Goal: Task Accomplishment & Management: Manage account settings

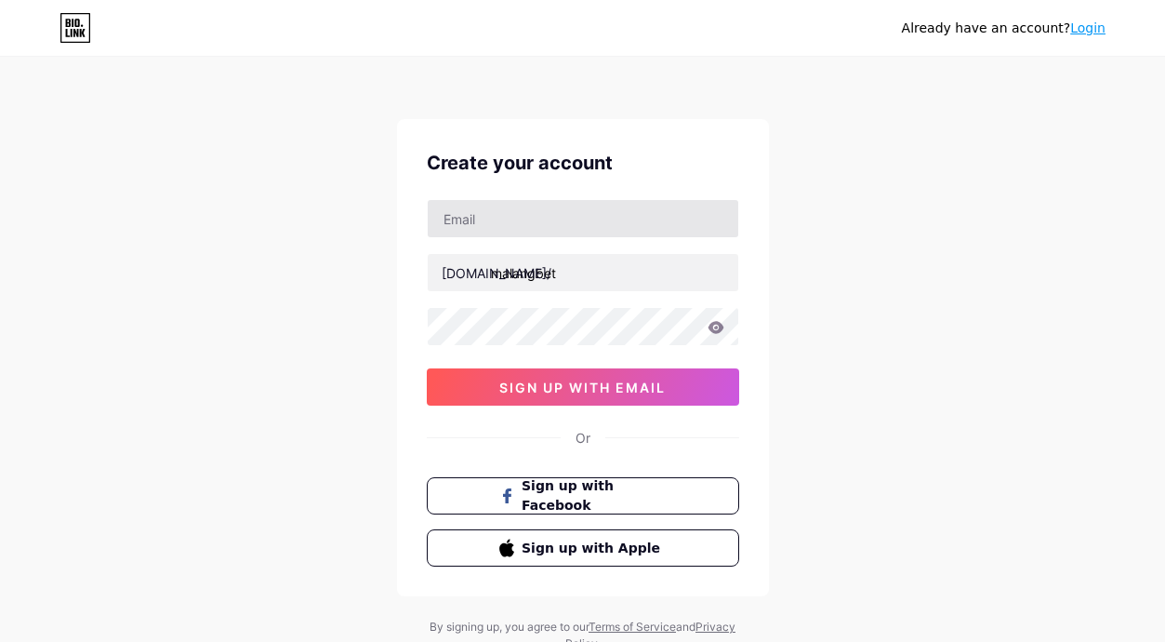
type input "malangbet"
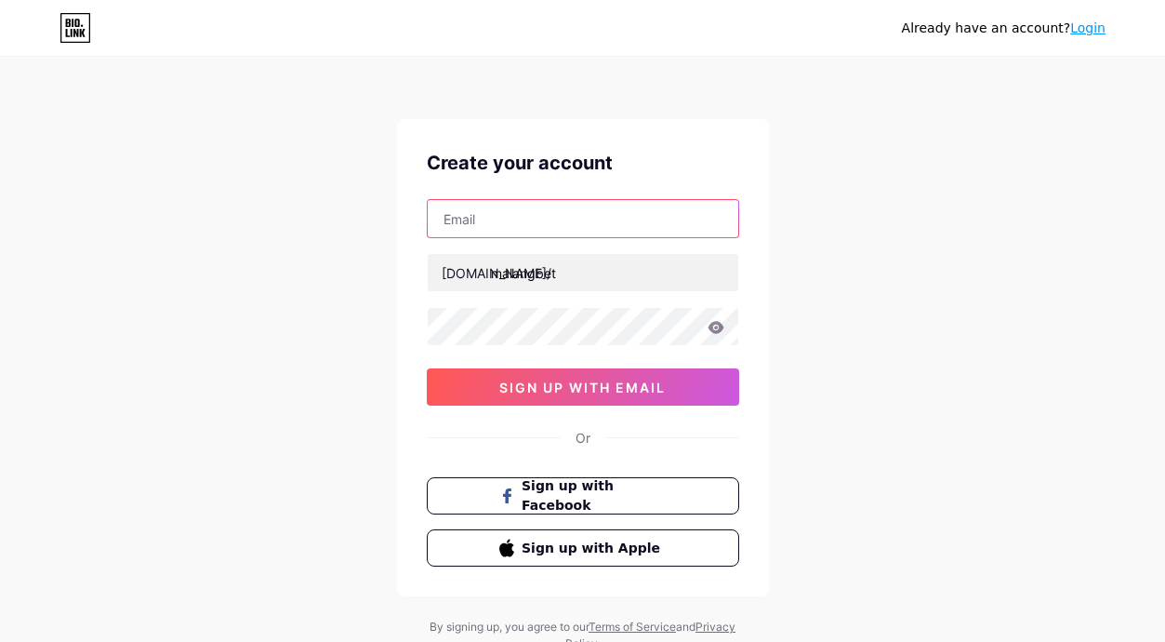
click at [515, 221] on input "text" at bounding box center [583, 218] width 311 height 37
type input "[EMAIL_ADDRESS][DOMAIN_NAME]"
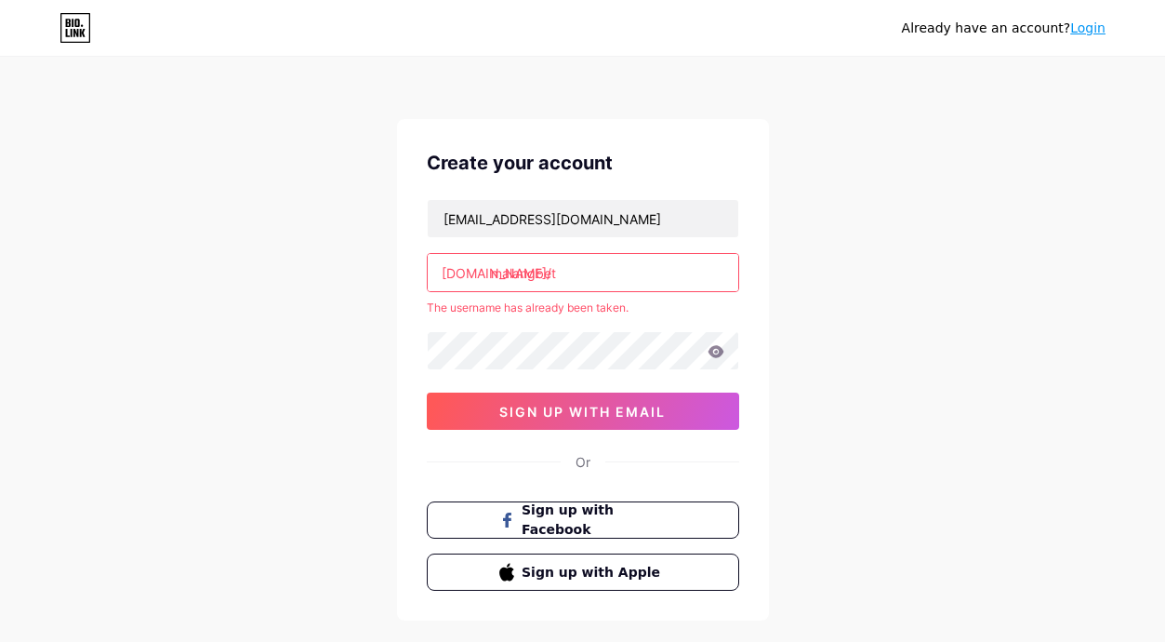
click at [559, 274] on input "malangbet" at bounding box center [583, 272] width 311 height 37
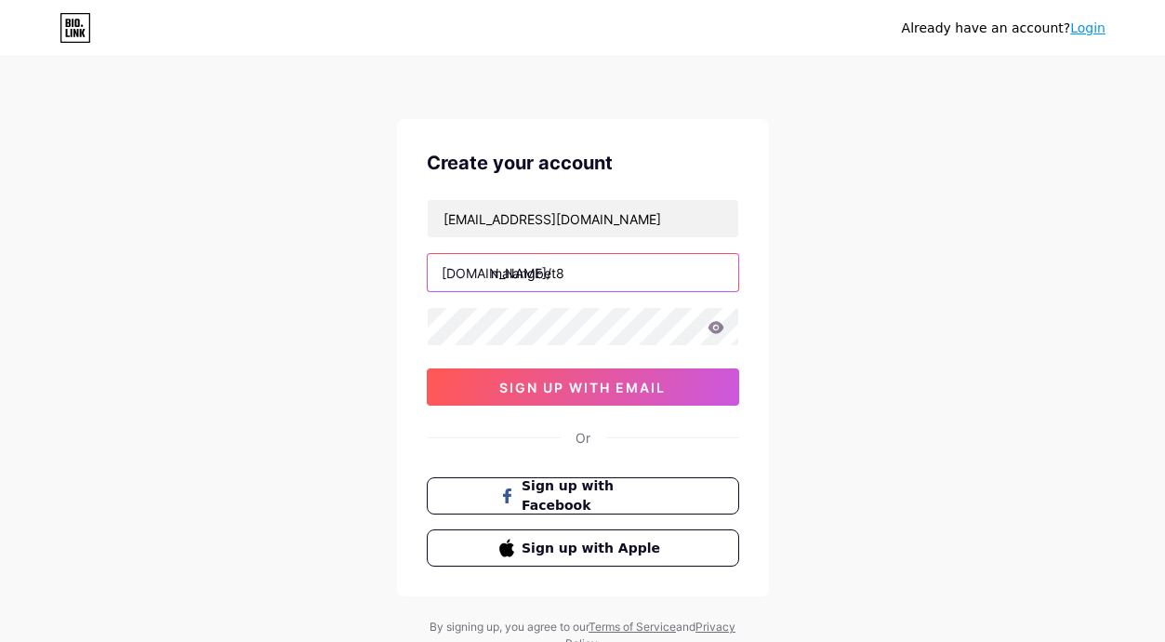
type input "malangbet8"
click at [594, 304] on div "[EMAIL_ADDRESS][DOMAIN_NAME] [DOMAIN_NAME]/ malangbet8 0cAFcWeA6K8U3u23e65y5Jnp…" at bounding box center [583, 302] width 312 height 206
click at [720, 333] on icon at bounding box center [716, 327] width 17 height 13
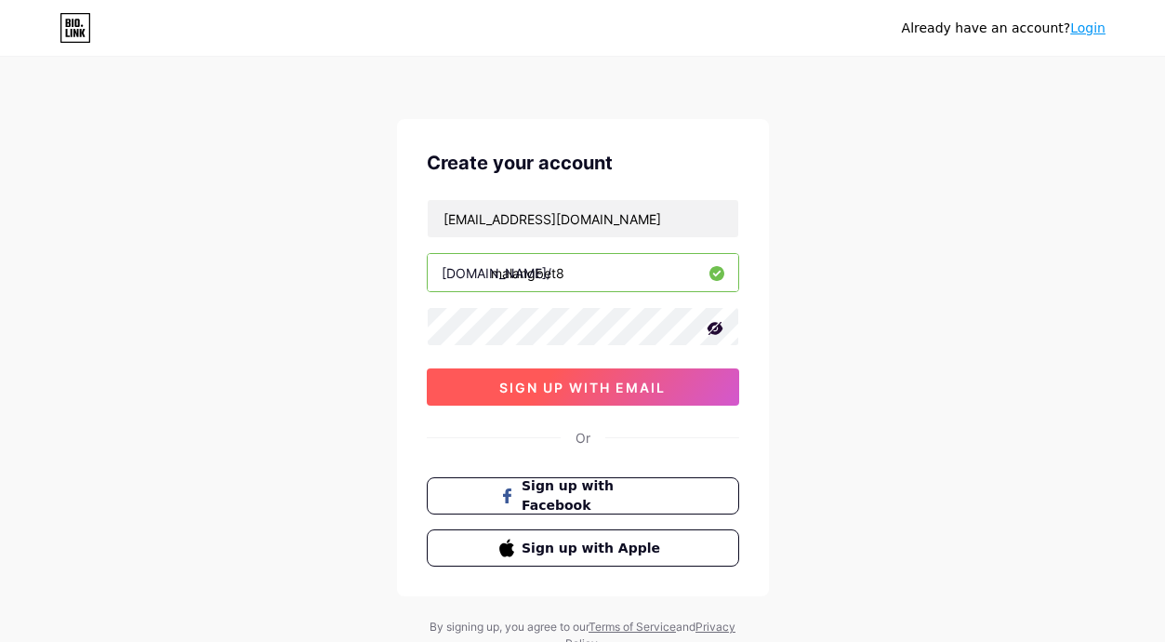
click at [579, 379] on span "sign up with email" at bounding box center [582, 387] width 166 height 16
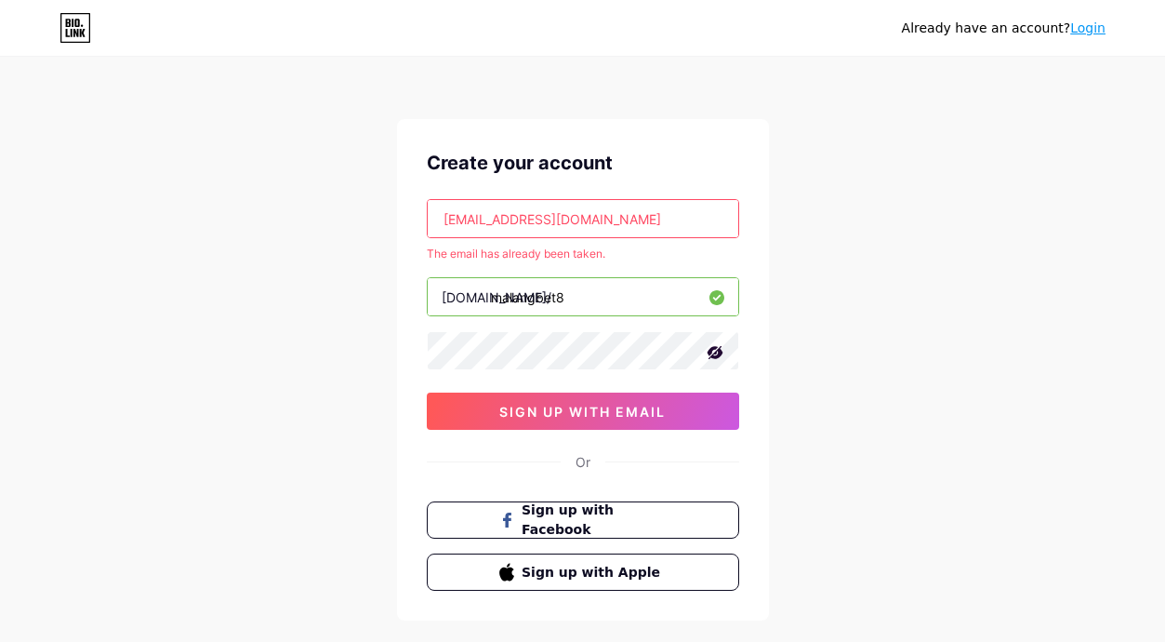
click at [1080, 37] on div "Already have an account? Login" at bounding box center [1004, 29] width 204 height 20
click at [561, 216] on input "[EMAIL_ADDRESS][DOMAIN_NAME]" at bounding box center [583, 218] width 311 height 37
click at [1096, 29] on link "Login" at bounding box center [1087, 27] width 35 height 15
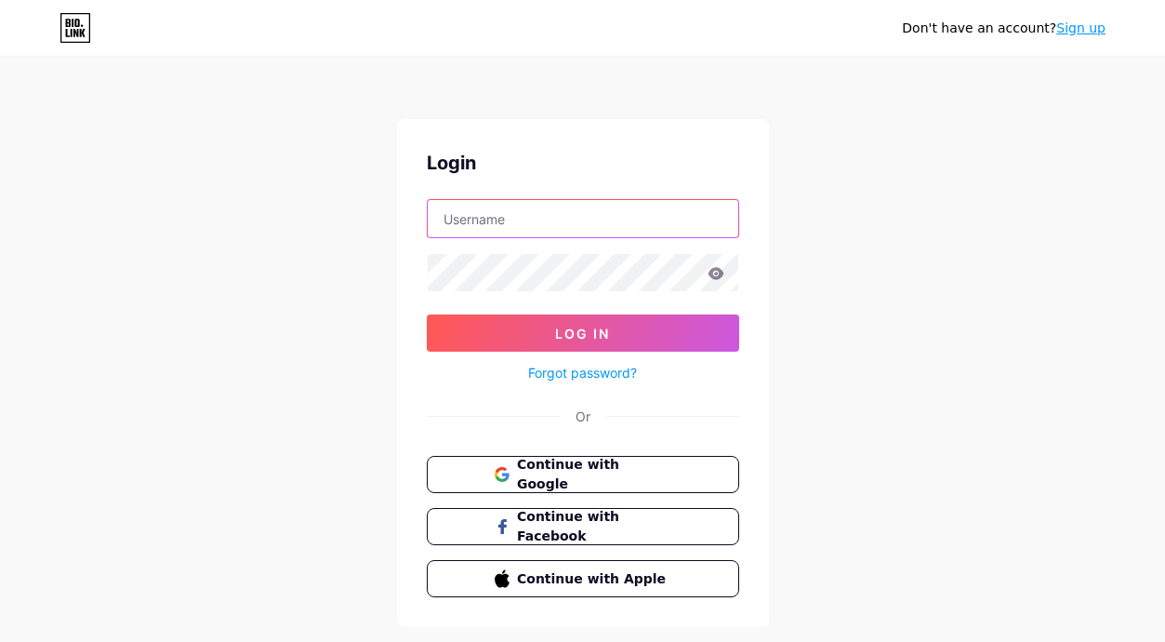
drag, startPoint x: 549, startPoint y: 220, endPoint x: 553, endPoint y: 236, distance: 16.5
click at [549, 220] on input "text" at bounding box center [583, 218] width 311 height 37
paste input "[EMAIL_ADDRESS][DOMAIN_NAME]"
type input "[EMAIL_ADDRESS][DOMAIN_NAME]"
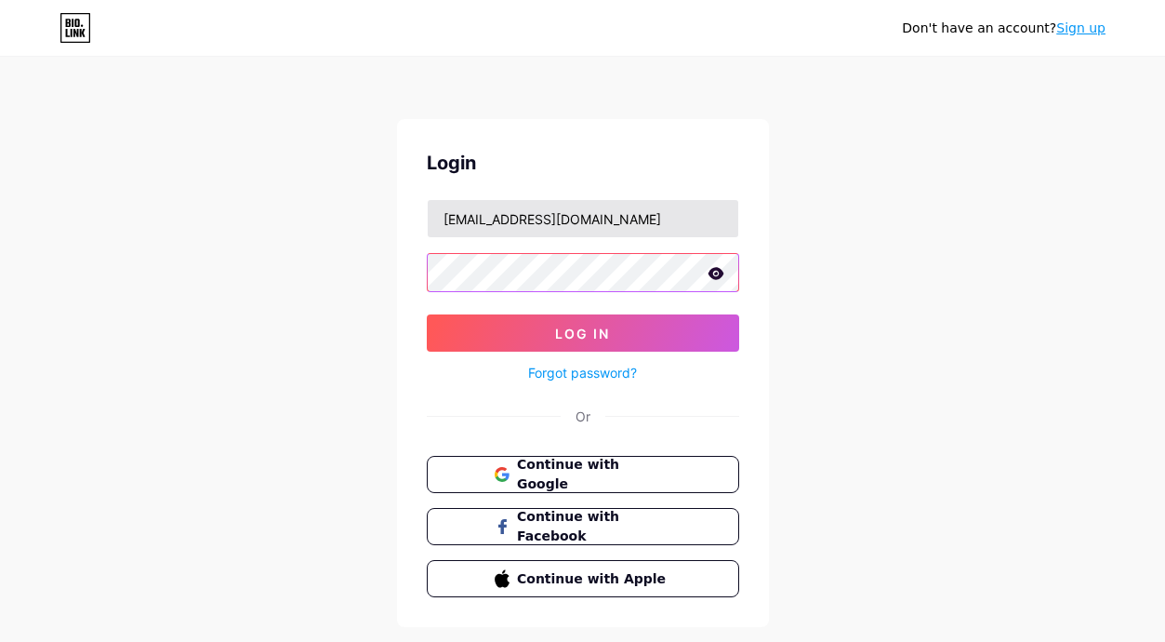
click at [427, 314] on button "Log In" at bounding box center [583, 332] width 312 height 37
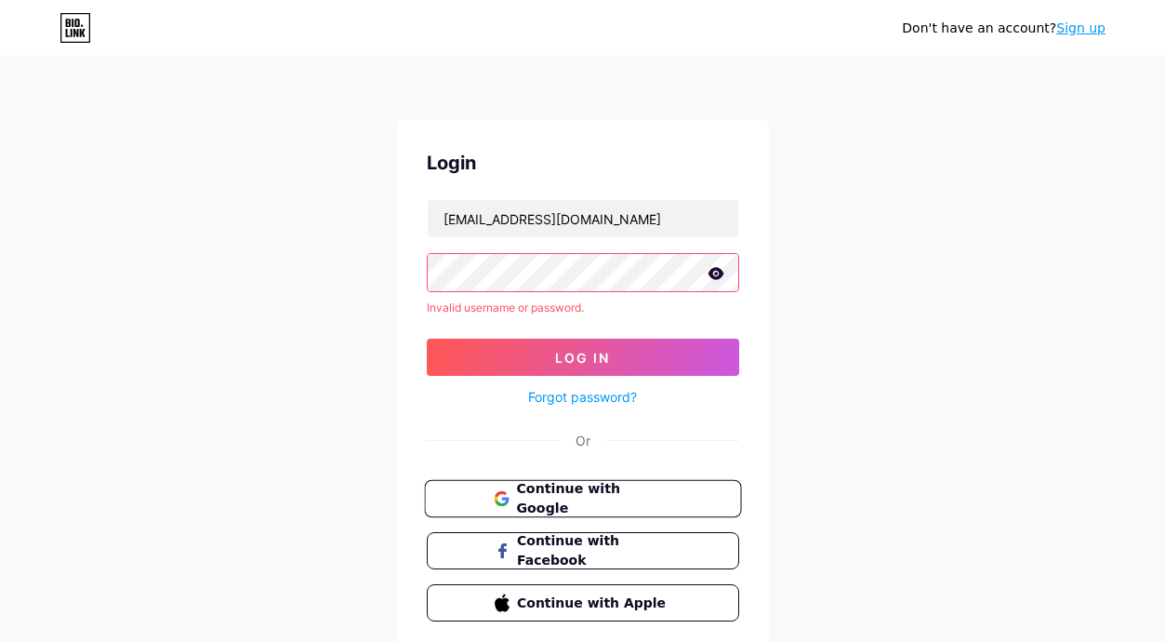
click at [592, 485] on button "Continue with Google" at bounding box center [582, 499] width 317 height 38
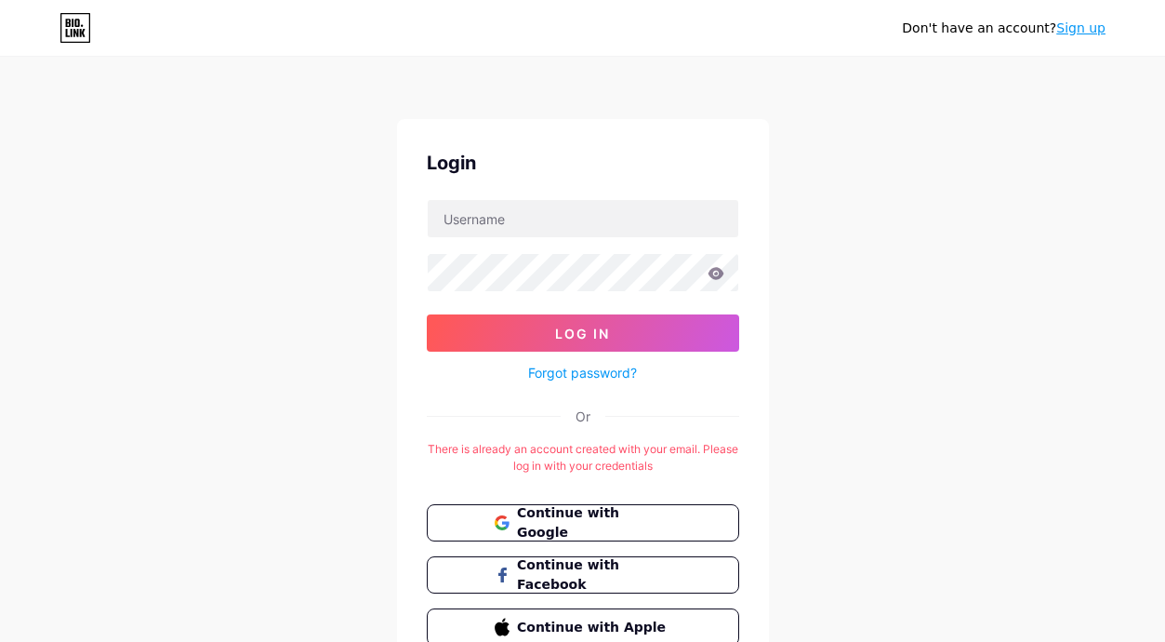
click at [511, 438] on div "Login Log In Forgot password? Or There is already an account created with your …" at bounding box center [583, 397] width 372 height 556
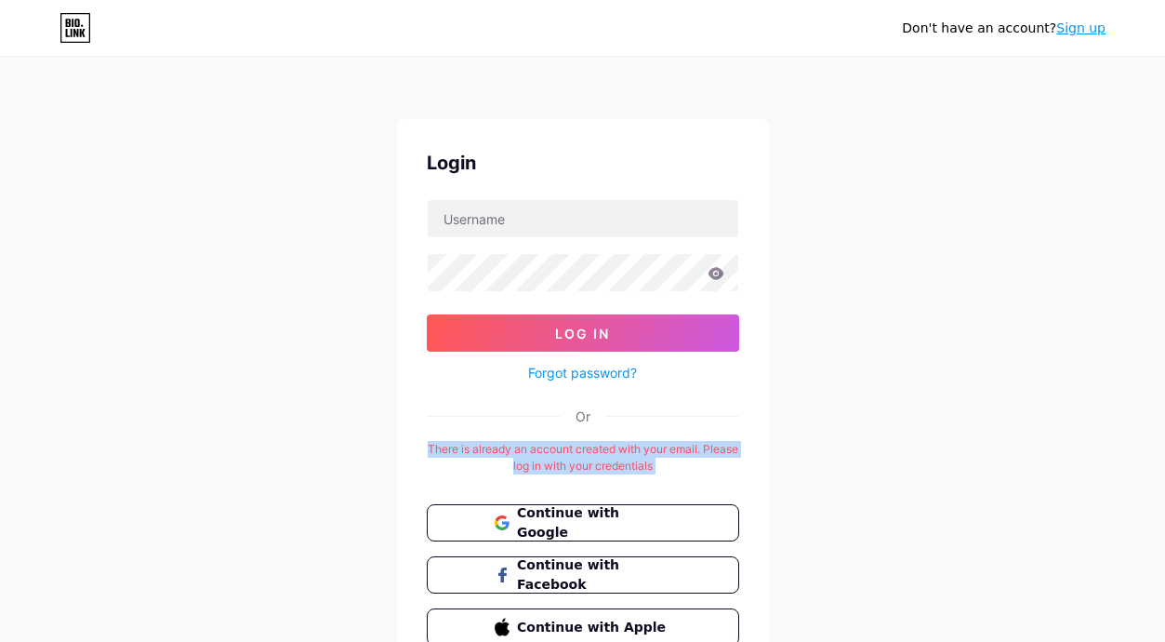
drag, startPoint x: 511, startPoint y: 438, endPoint x: 557, endPoint y: 444, distance: 45.9
click at [521, 439] on div "Login Log In Forgot password? Or There is already an account created with your …" at bounding box center [583, 397] width 372 height 556
click at [587, 452] on div "There is already an account created with your email. Please log in with your cr…" at bounding box center [583, 457] width 312 height 33
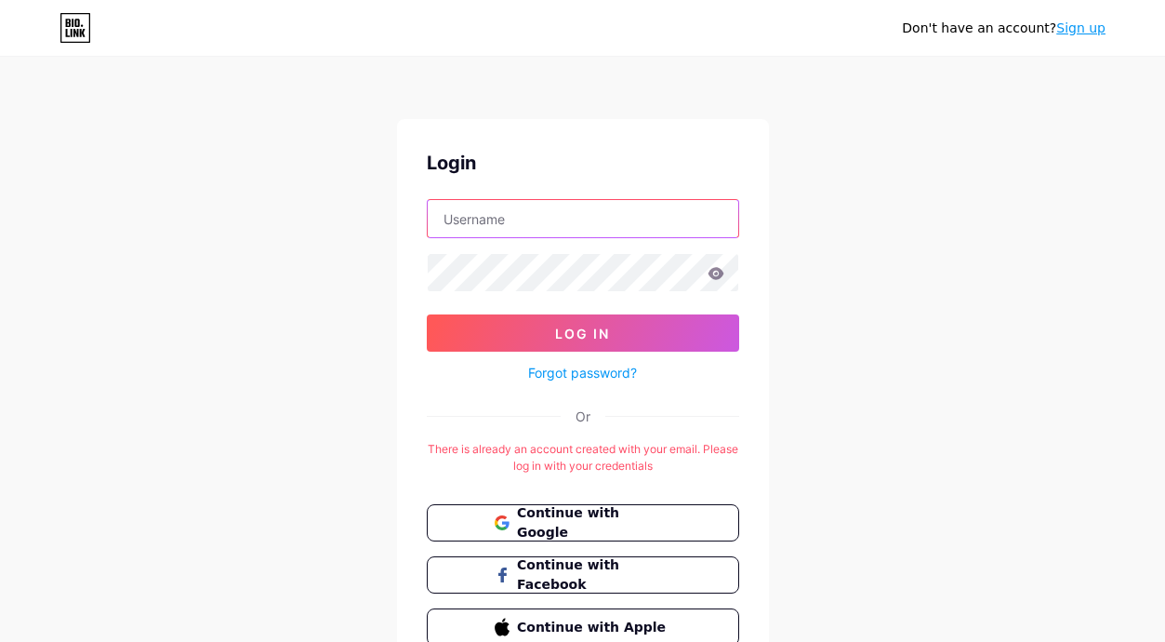
drag, startPoint x: 546, startPoint y: 224, endPoint x: 546, endPoint y: 234, distance: 10.2
click at [546, 224] on input "text" at bounding box center [583, 218] width 311 height 37
type input "[EMAIL_ADDRESS][DOMAIN_NAME]"
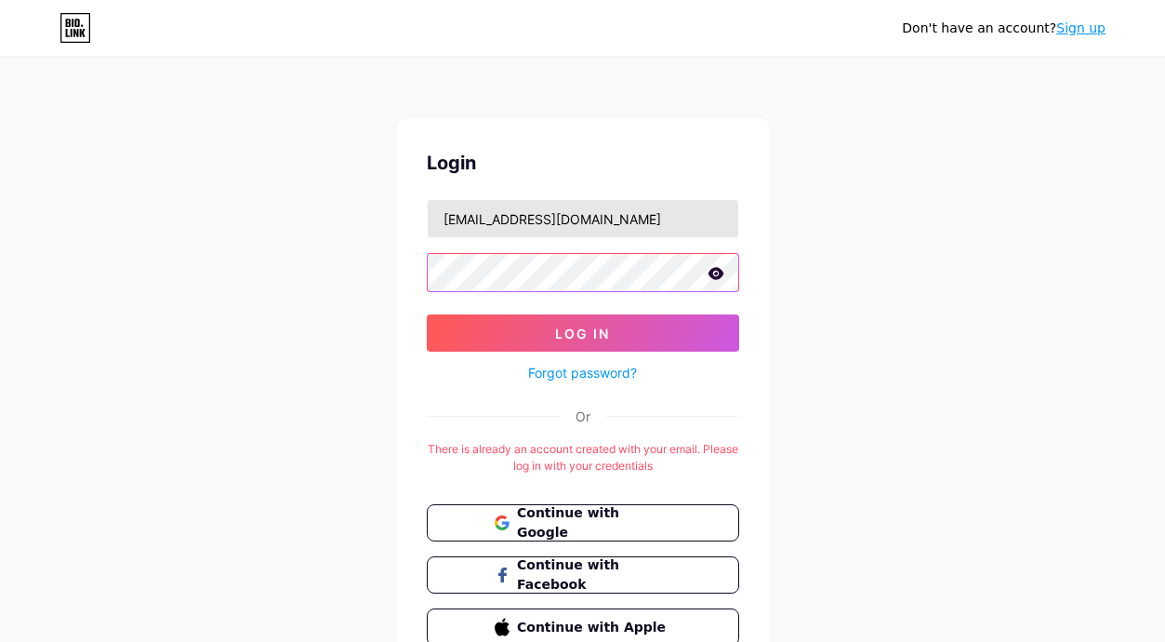
click at [427, 314] on button "Log In" at bounding box center [583, 332] width 312 height 37
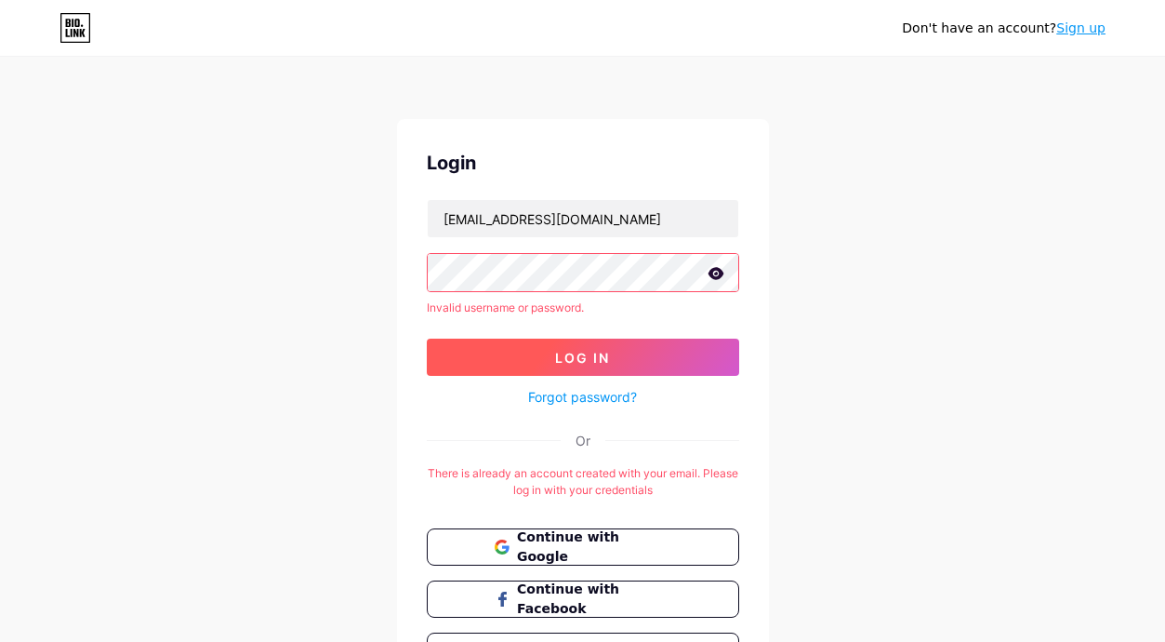
click at [582, 364] on span "Log In" at bounding box center [582, 358] width 55 height 16
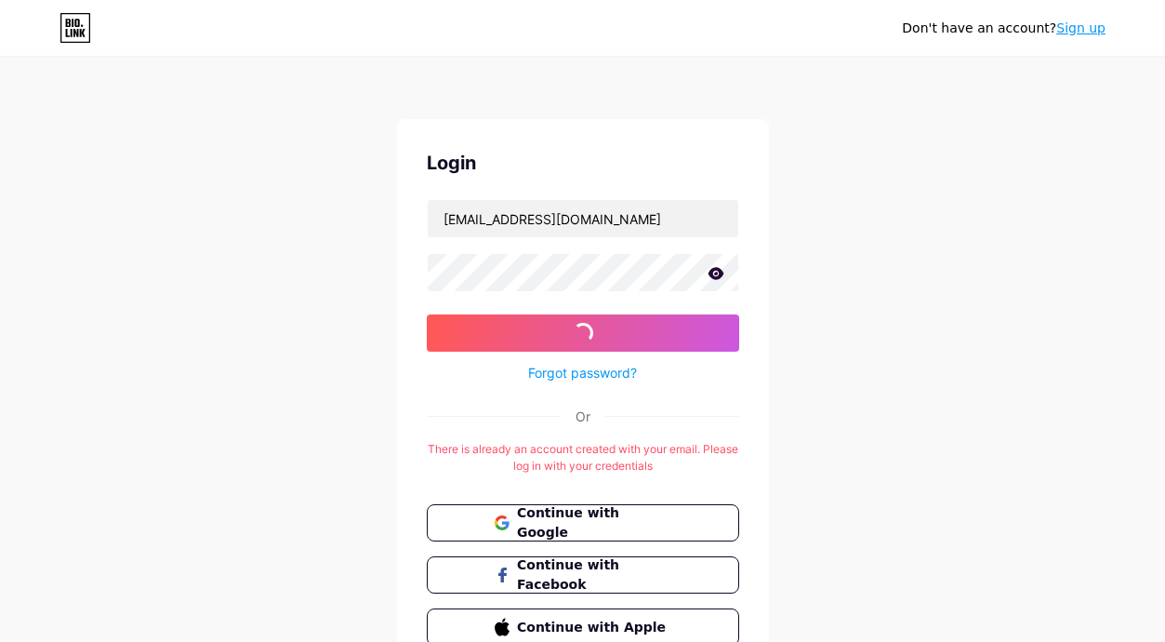
click at [582, 368] on link "Forgot password?" at bounding box center [582, 373] width 109 height 20
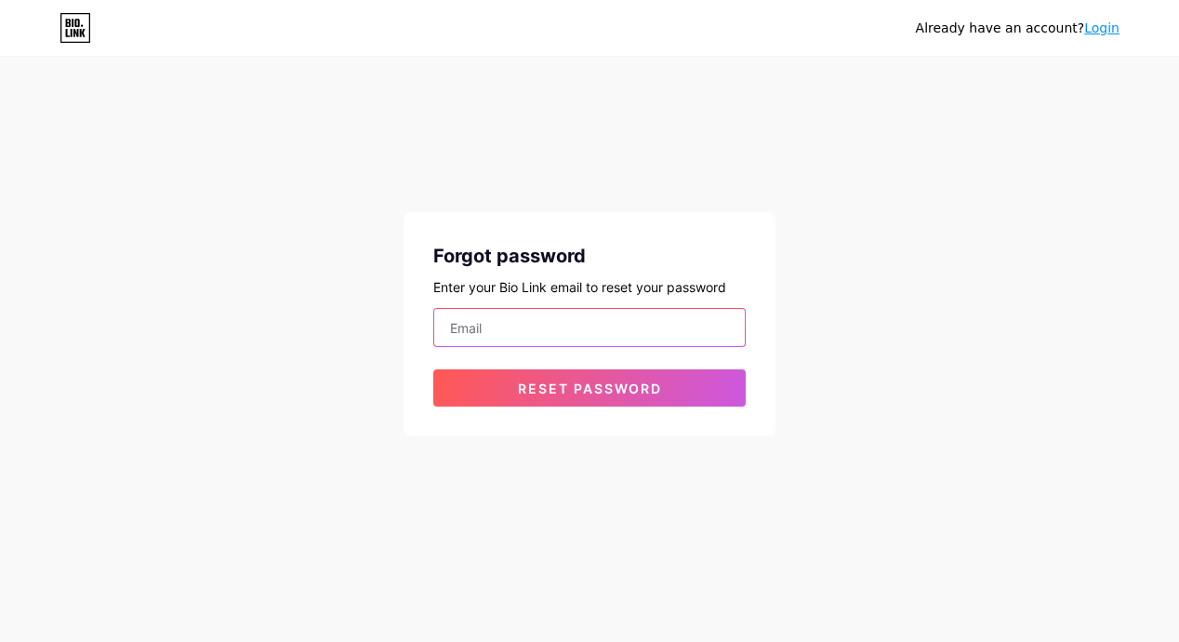
click at [523, 329] on input "email" at bounding box center [589, 327] width 311 height 37
paste input "[EMAIL_ADDRESS][DOMAIN_NAME]"
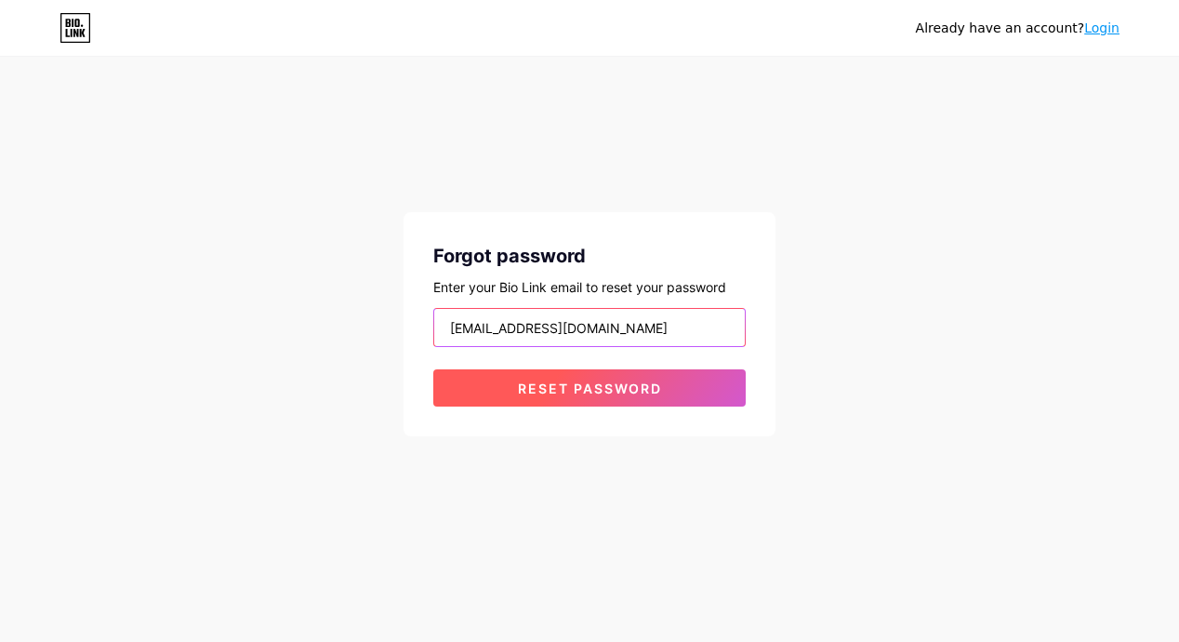
type input "[EMAIL_ADDRESS][DOMAIN_NAME]"
click at [561, 372] on button "Reset password" at bounding box center [589, 387] width 312 height 37
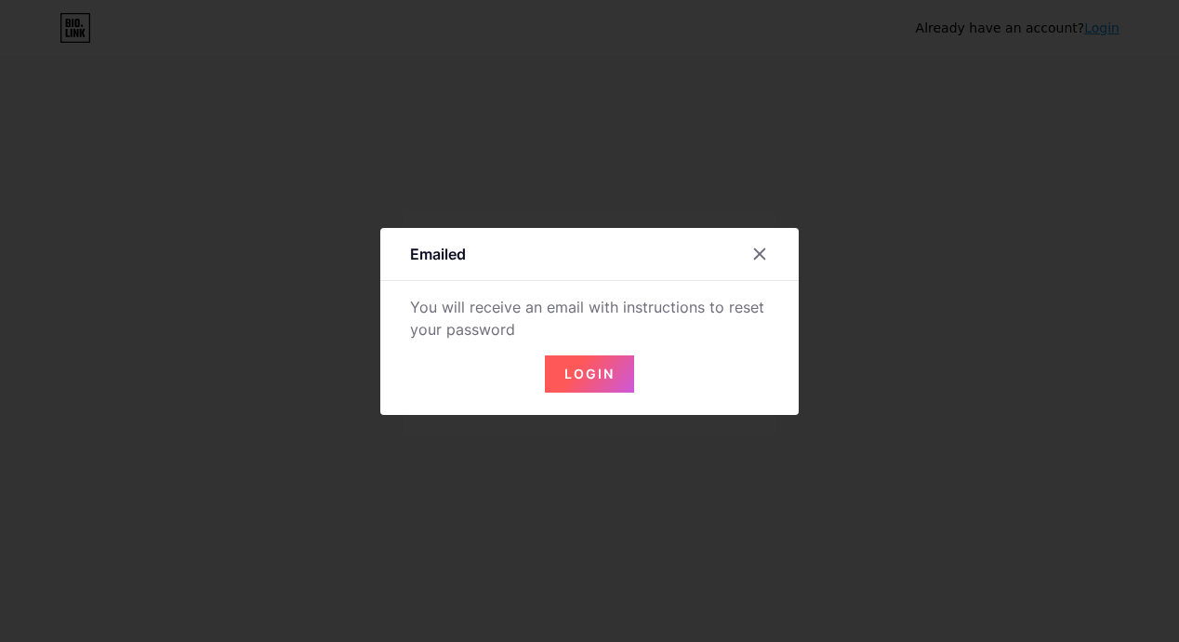
click at [593, 370] on span "Login" at bounding box center [589, 373] width 50 height 16
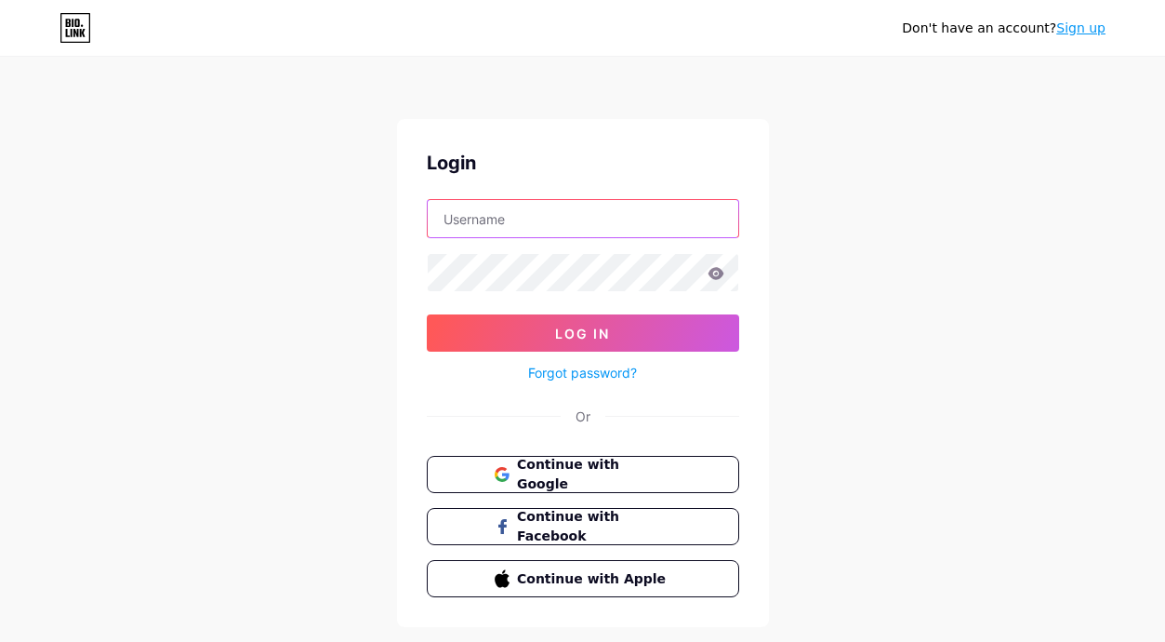
click at [535, 221] on input "text" at bounding box center [583, 218] width 311 height 37
type input "[EMAIL_ADDRESS][DOMAIN_NAME]"
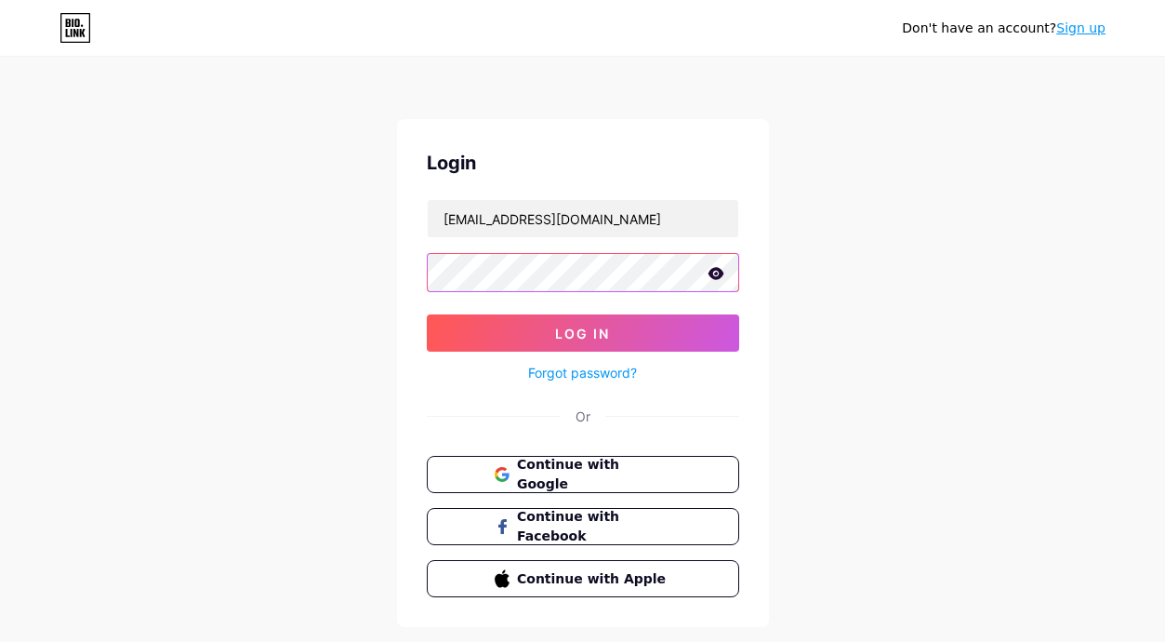
click at [427, 314] on button "Log In" at bounding box center [583, 332] width 312 height 37
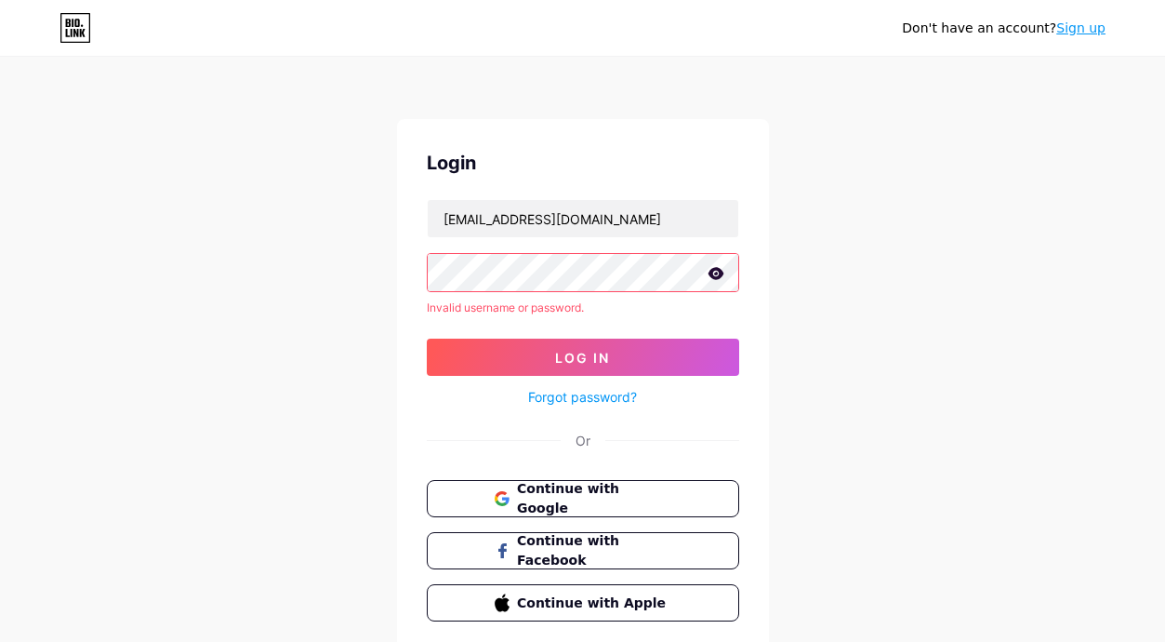
click at [718, 276] on icon at bounding box center [716, 273] width 16 height 12
click at [650, 336] on form "yusrilfrmansyah71@gmail.com Invalid username or password. Log In Forgot passwor…" at bounding box center [583, 303] width 312 height 209
click at [650, 342] on button "Log In" at bounding box center [583, 356] width 312 height 37
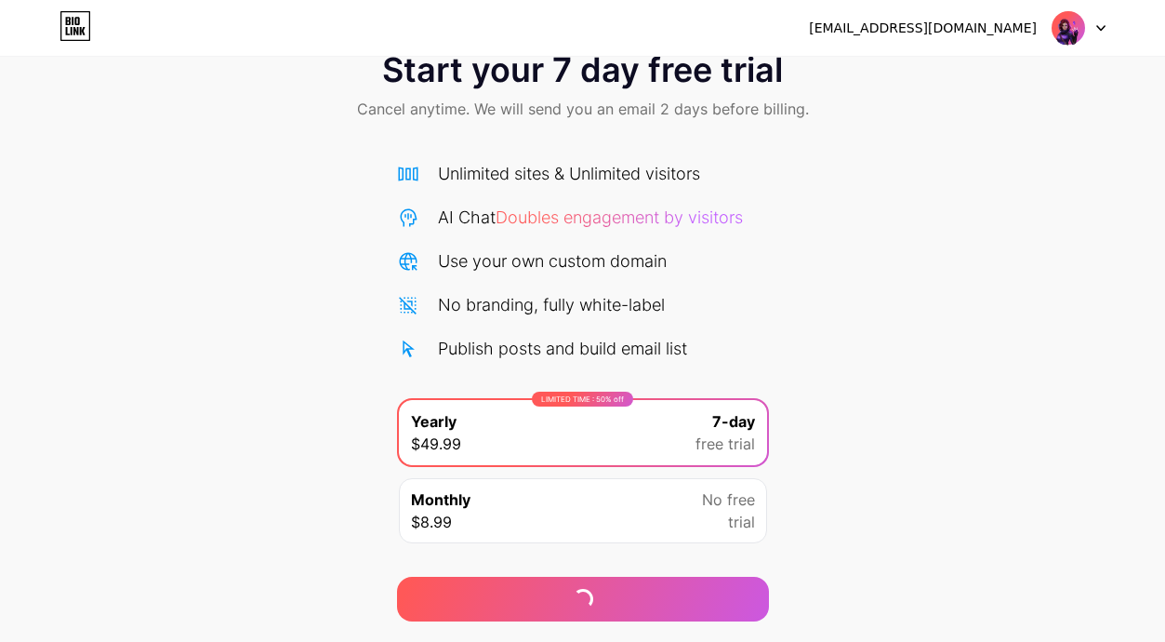
scroll to position [107, 0]
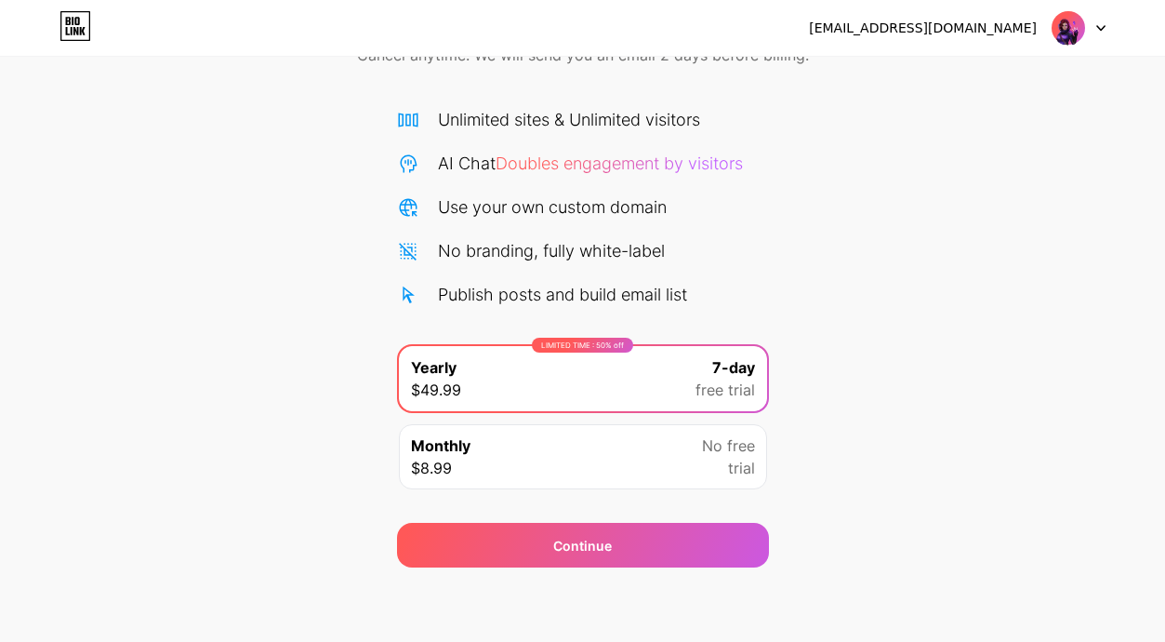
click at [1070, 24] on img at bounding box center [1068, 27] width 35 height 35
click at [978, 176] on div "Start your 7 day free trial Cancel anytime. We will send you an email 2 days be…" at bounding box center [582, 273] width 1165 height 589
click at [471, 457] on div "Monthly $8.99 No free trial" at bounding box center [583, 456] width 368 height 65
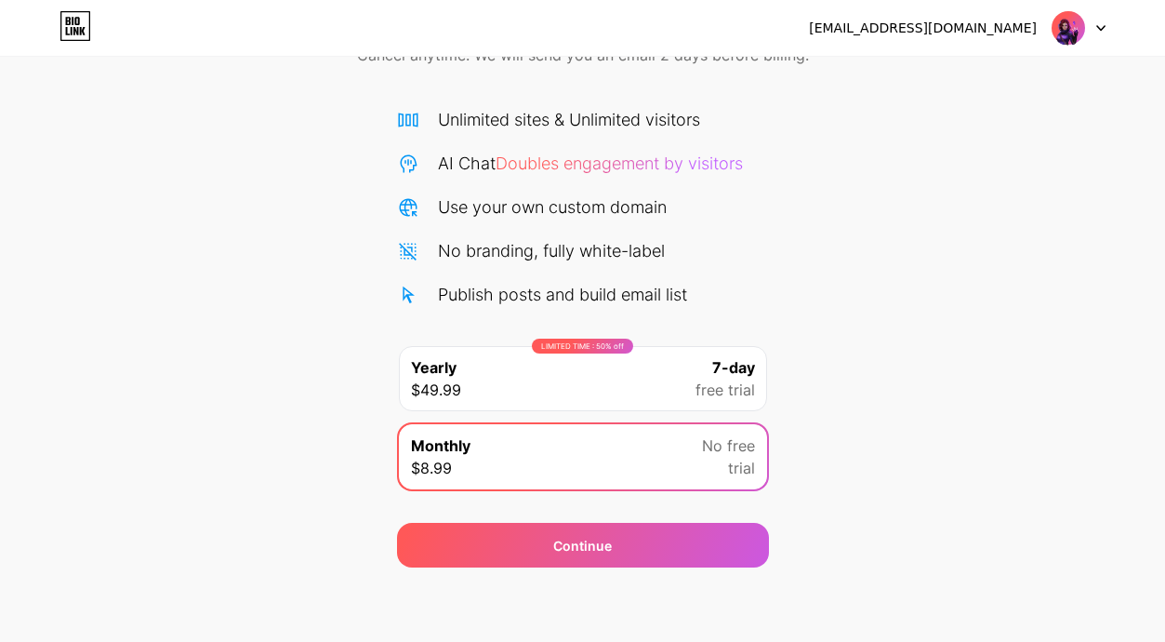
click at [616, 168] on span "Doubles engagement by visitors" at bounding box center [619, 163] width 247 height 20
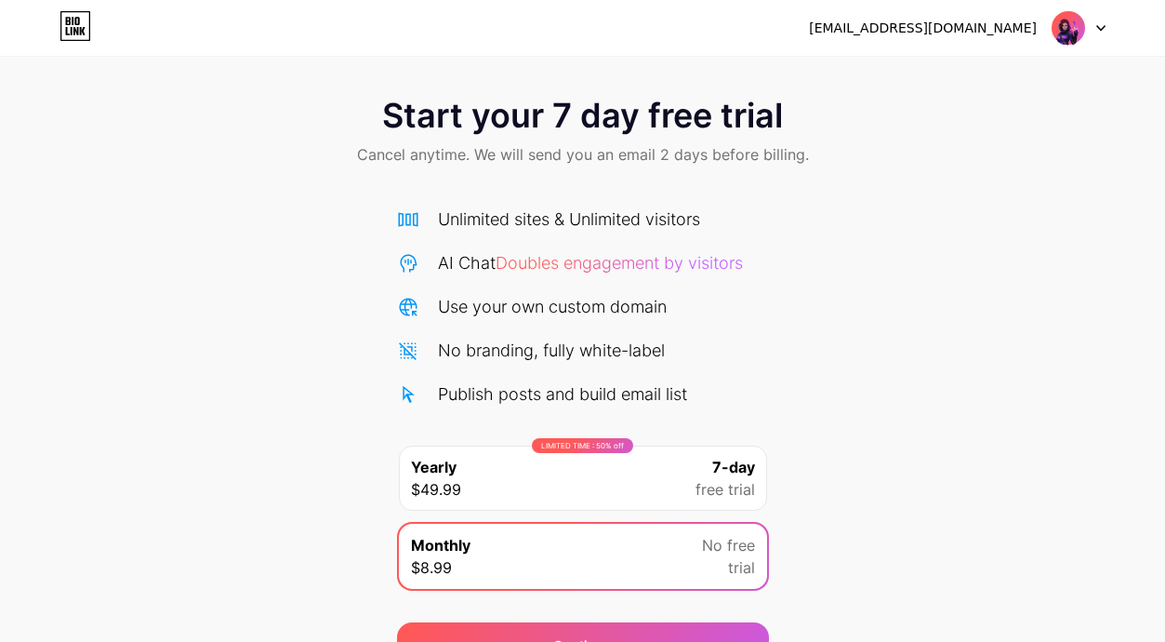
scroll to position [0, 0]
